Goal: Check status: Check status

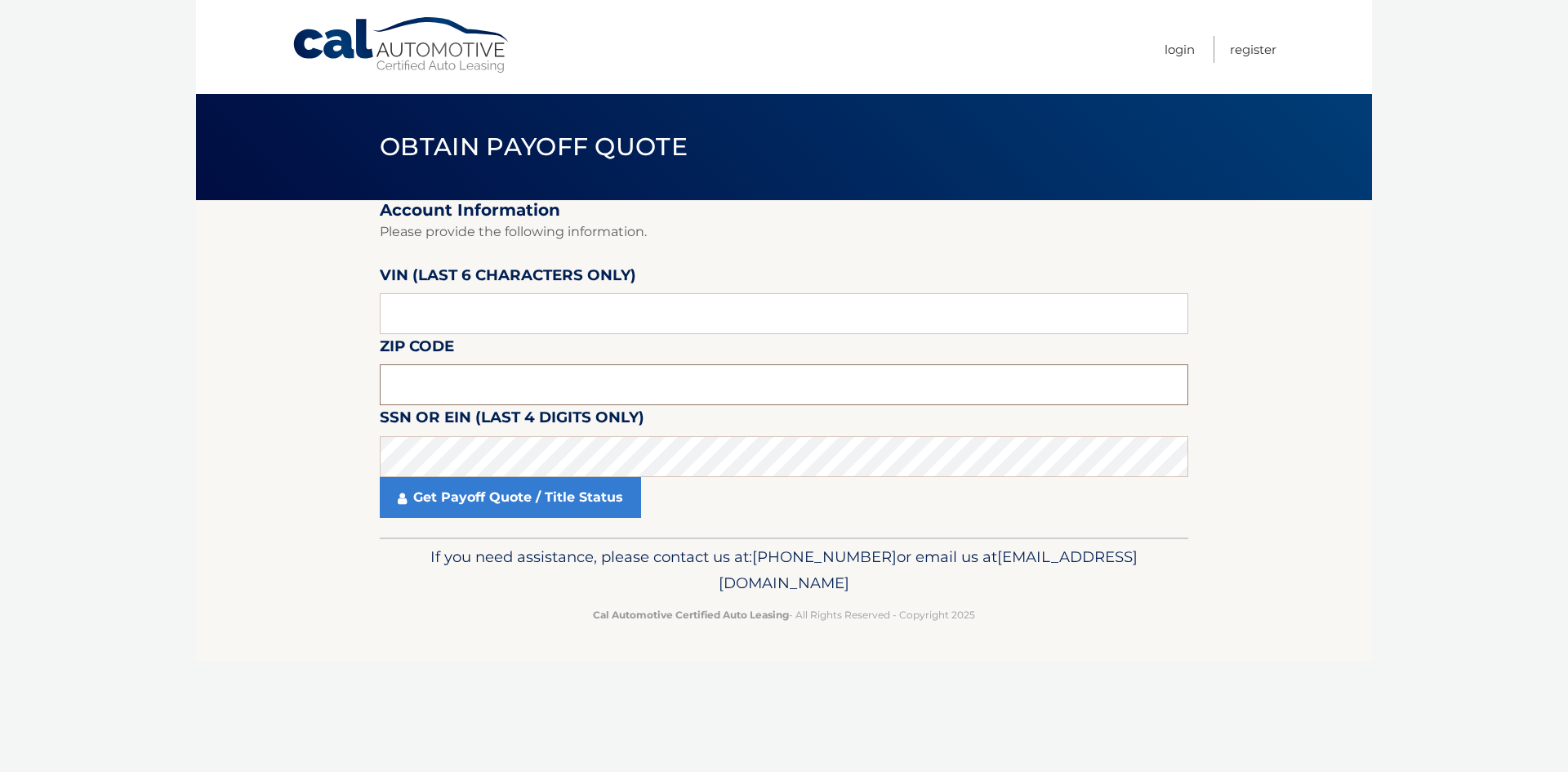
click at [541, 385] on input "text" at bounding box center [784, 385] width 809 height 41
type input "14701"
click at [465, 302] on input "text" at bounding box center [784, 314] width 809 height 41
type input "207625"
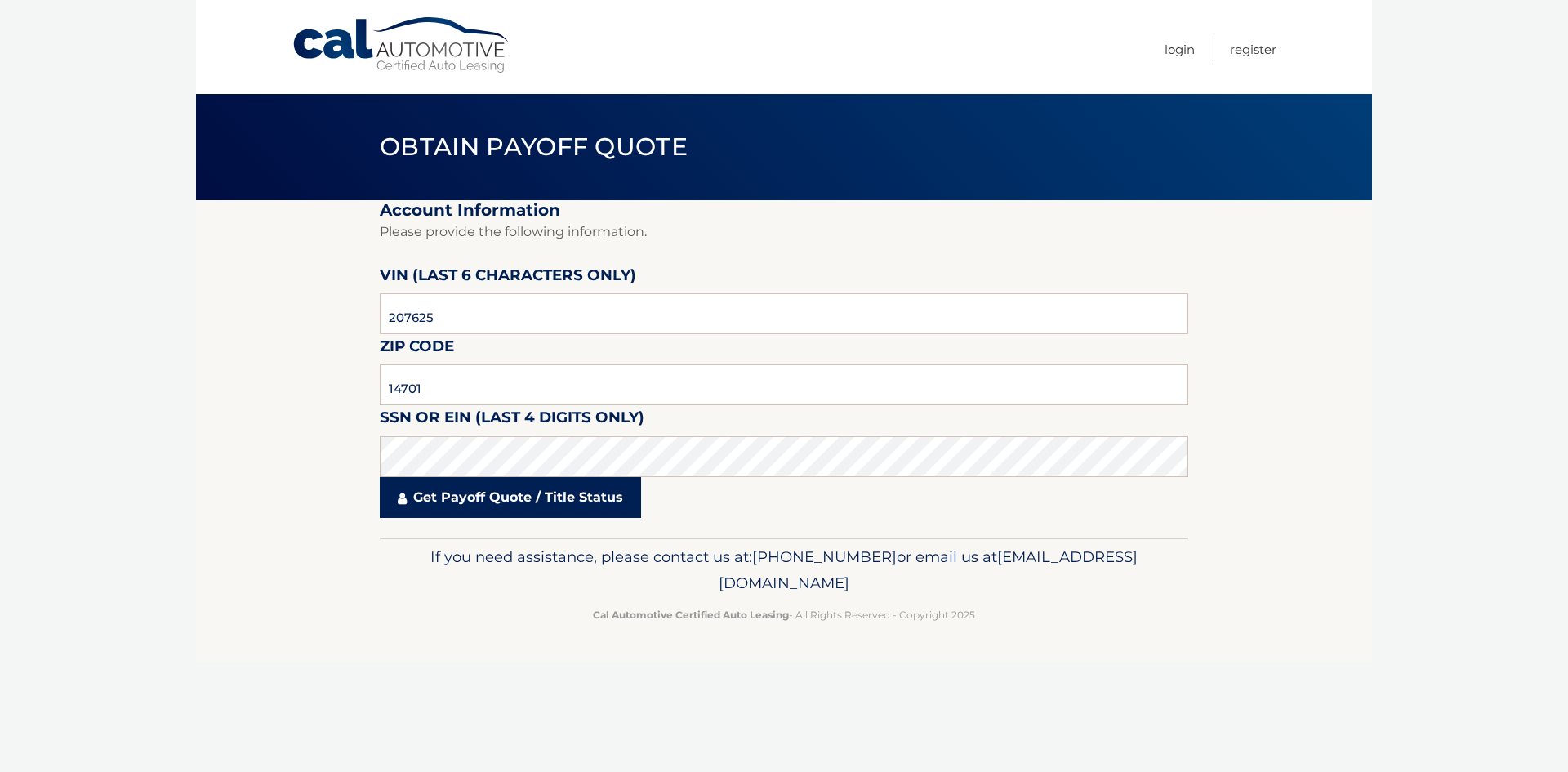
click at [542, 506] on link "Get Payoff Quote / Title Status" at bounding box center [510, 497] width 261 height 41
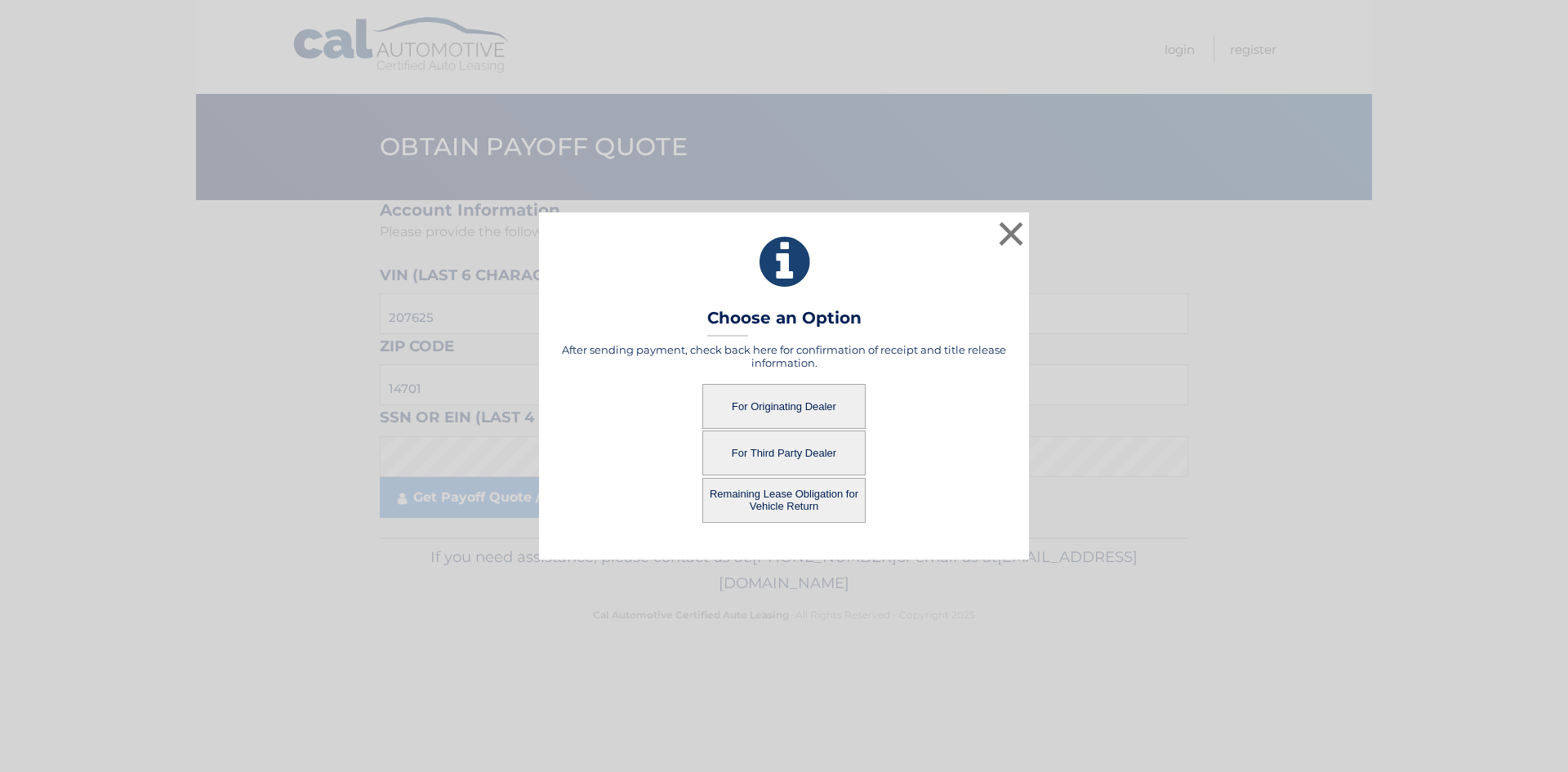
click at [818, 404] on button "For Originating Dealer" at bounding box center [784, 406] width 163 height 45
